Goal: Information Seeking & Learning: Learn about a topic

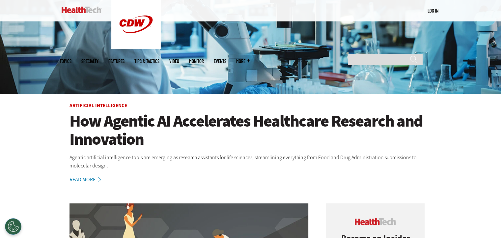
scroll to position [132, 0]
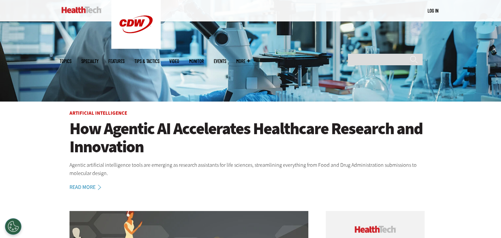
click at [108, 125] on h1 "How Agentic AI Accelerates Healthcare Research and Innovation" at bounding box center [251, 138] width 363 height 36
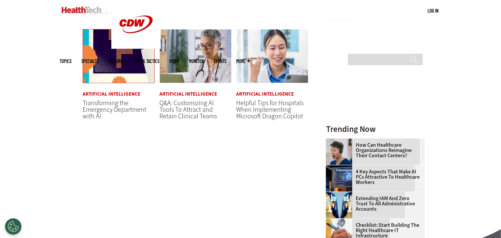
scroll to position [690, 0]
